Goal: Navigation & Orientation: Find specific page/section

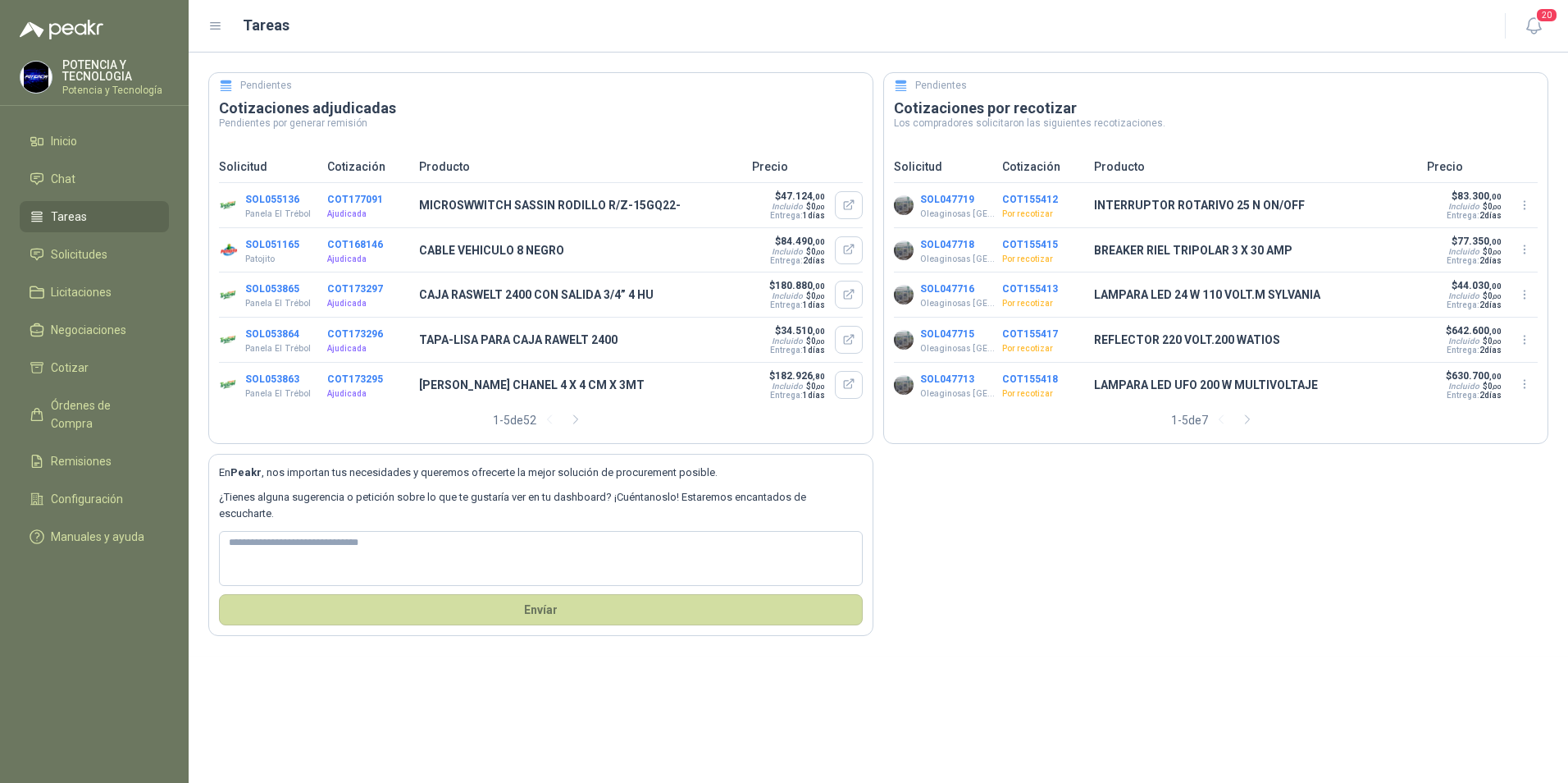
click at [102, 216] on li "Tareas" at bounding box center [94, 216] width 130 height 18
click at [69, 243] on link "Solicitudes" at bounding box center [93, 255] width 149 height 31
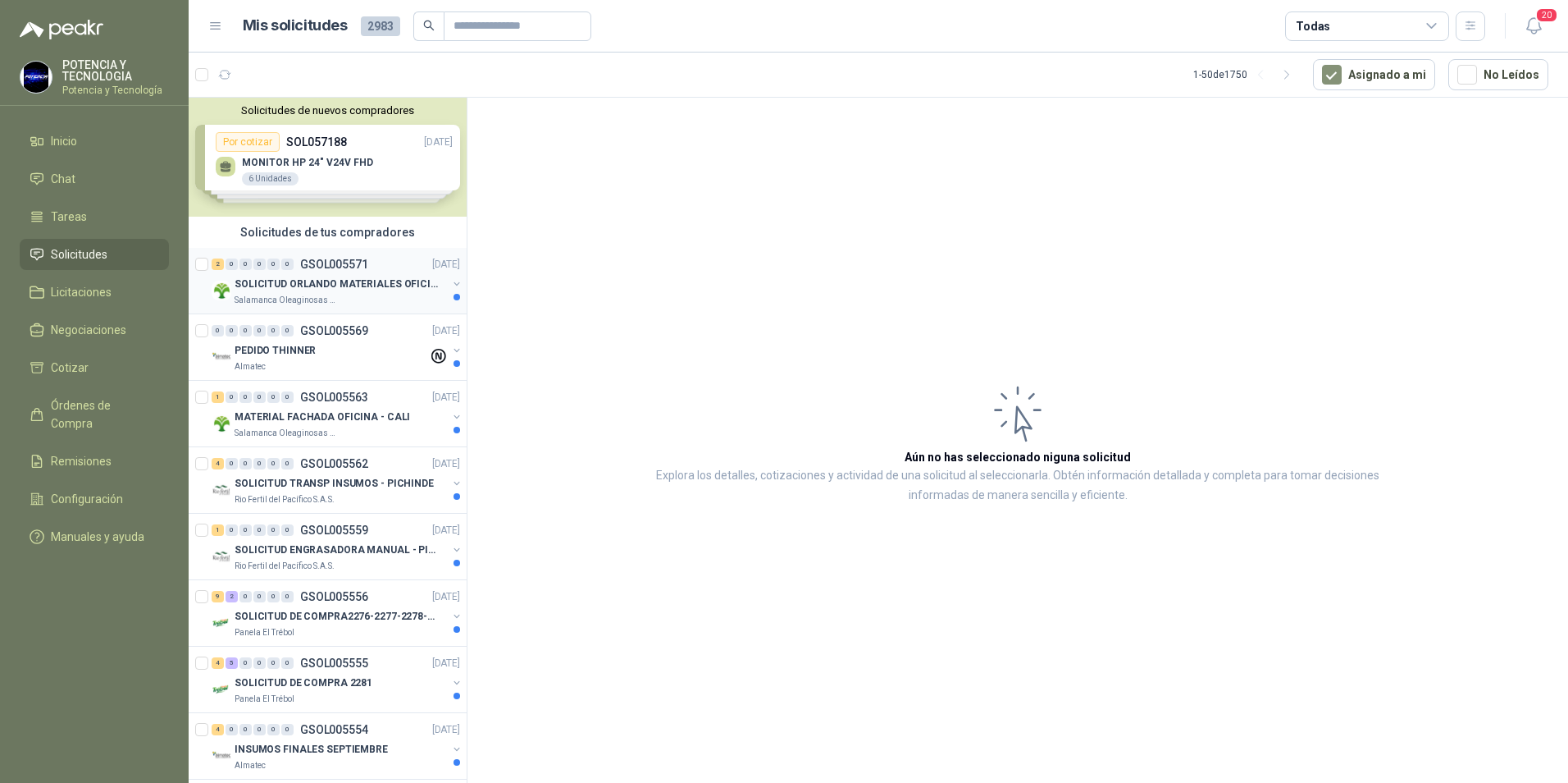
click at [334, 287] on p "SOLICITUD ORLANDO MATERIALES OFICINA - CALI" at bounding box center [336, 284] width 205 height 15
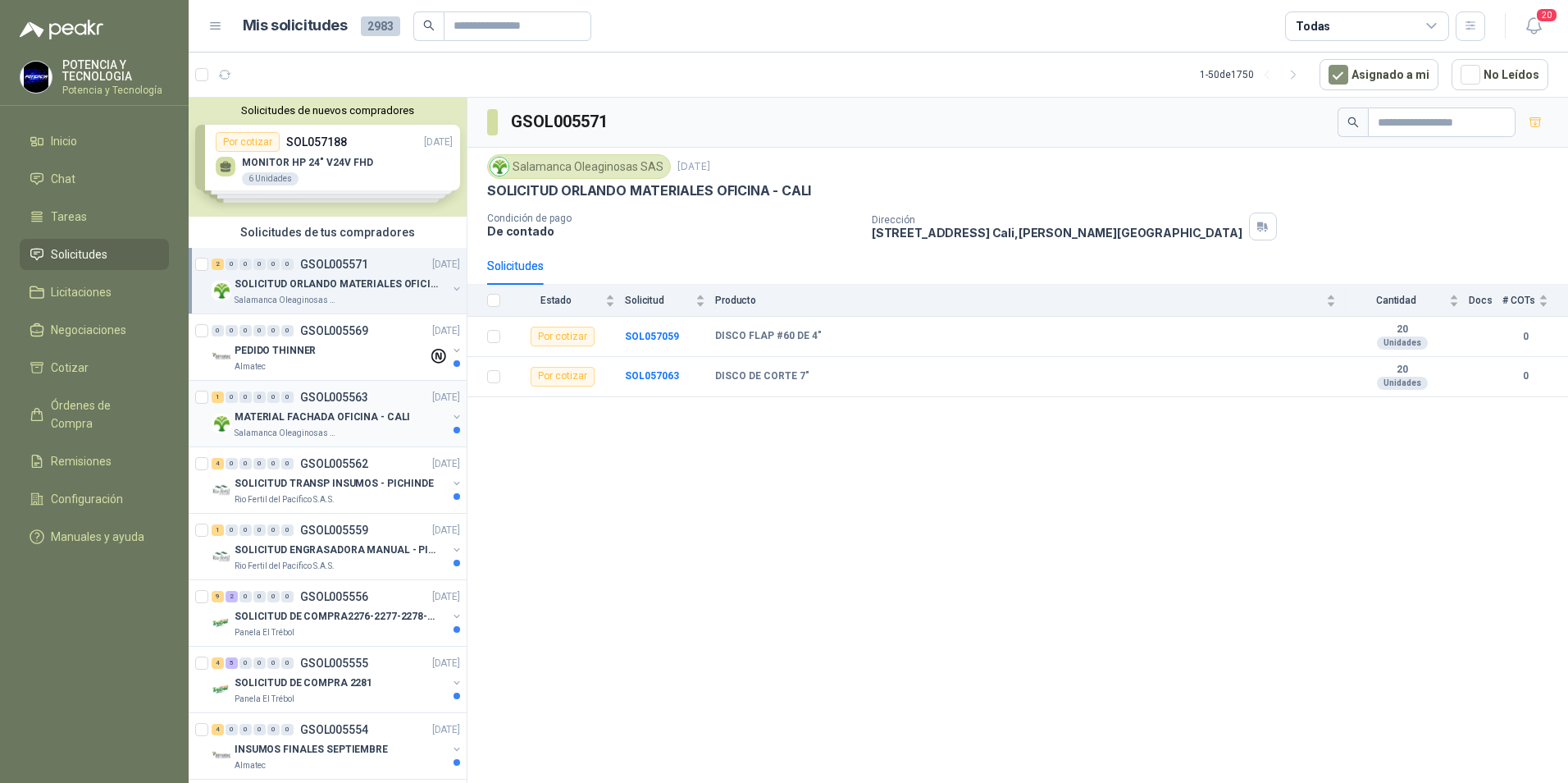
click at [334, 427] on div "Salamanca Oleaginosas SAS" at bounding box center [340, 433] width 212 height 13
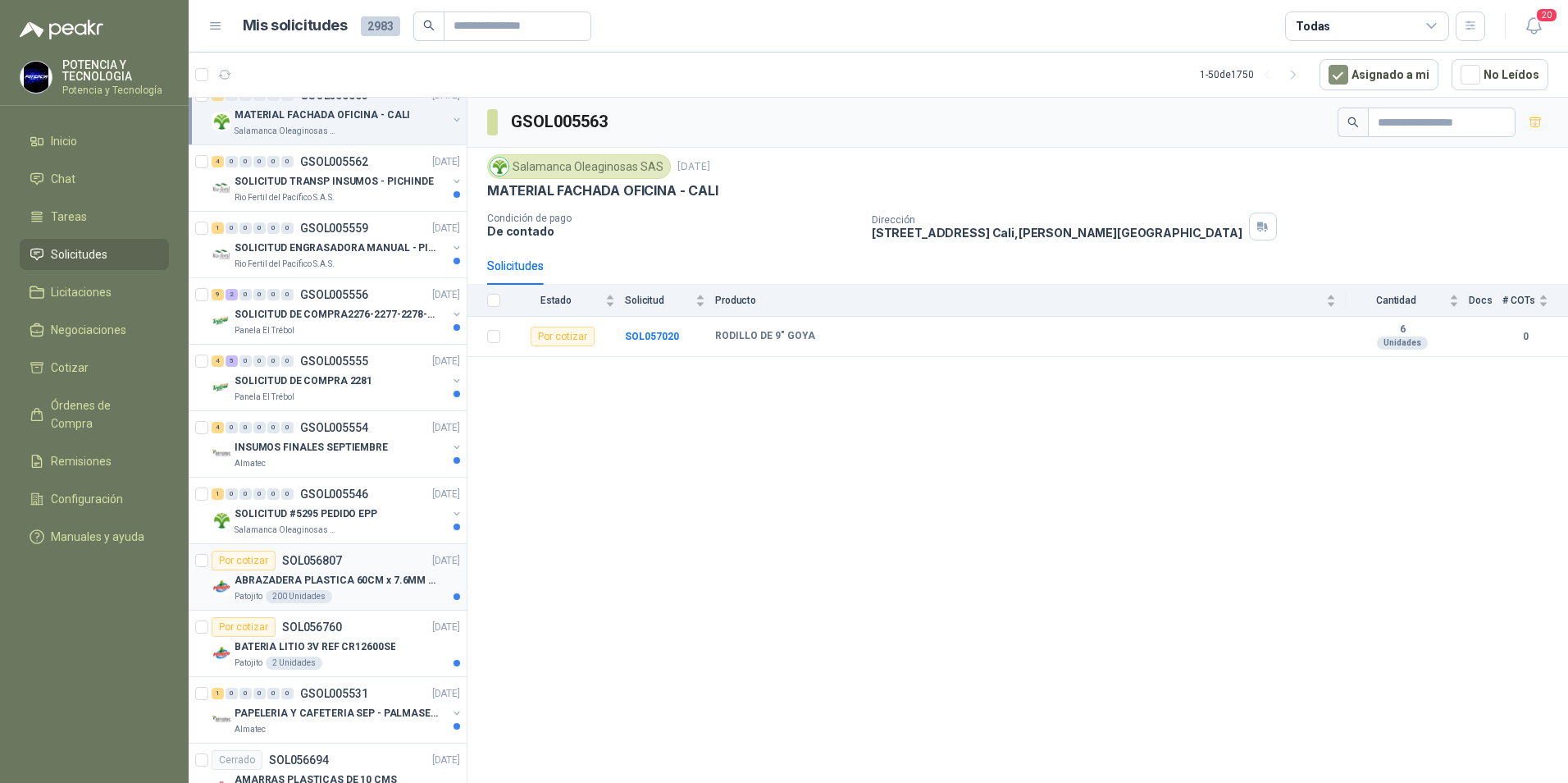
scroll to position [329, 0]
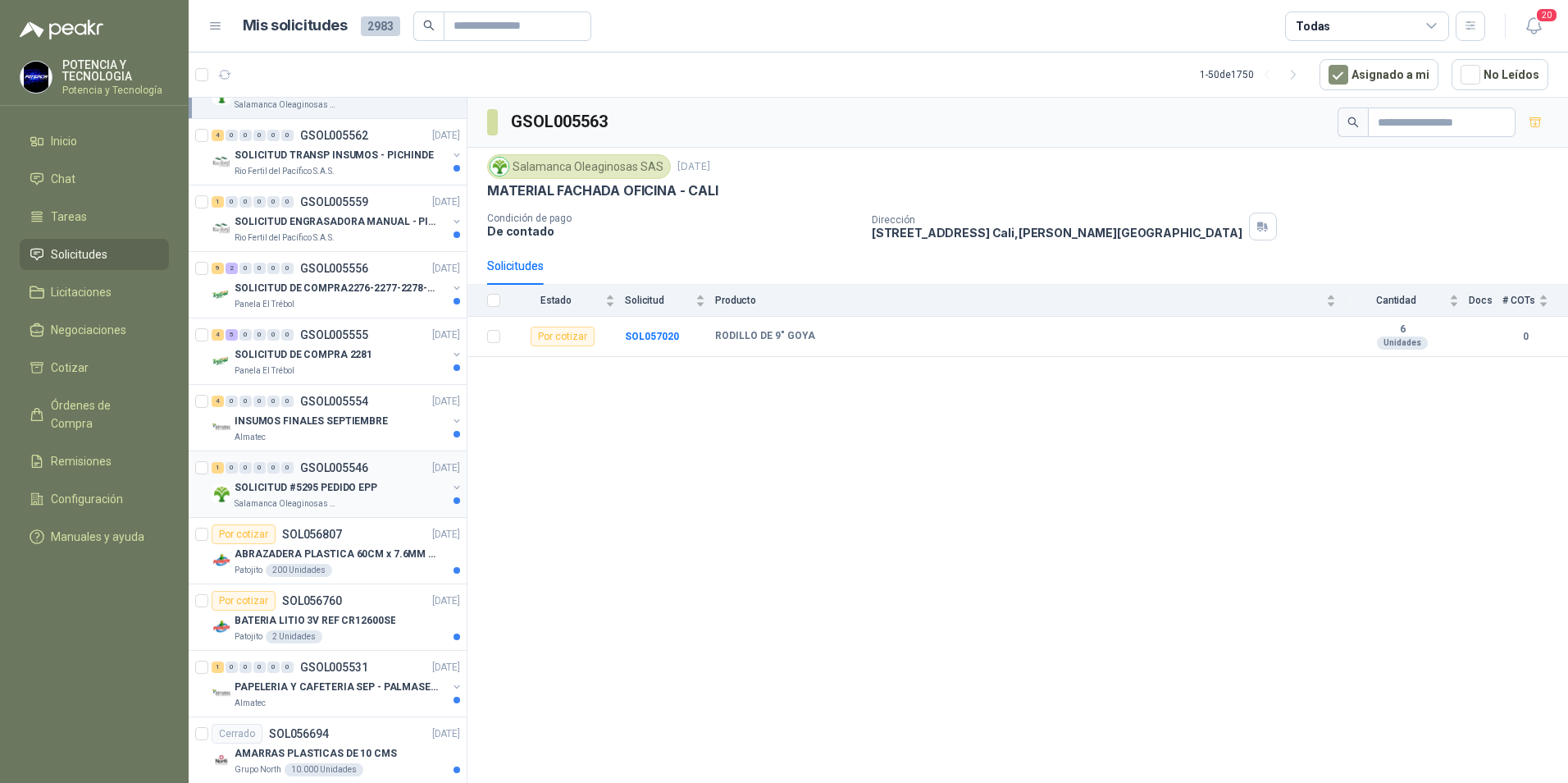
click at [310, 484] on p "SOLICITUD #5295 PEDIDO EPP" at bounding box center [305, 488] width 143 height 15
